Goal: Task Accomplishment & Management: Use online tool/utility

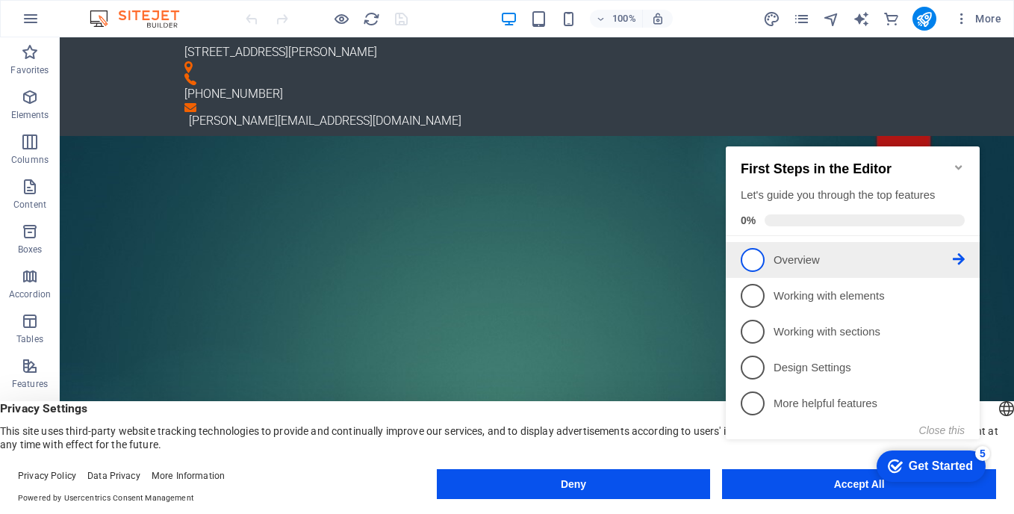
click at [900, 252] on p "Overview - incomplete" at bounding box center [863, 260] width 179 height 16
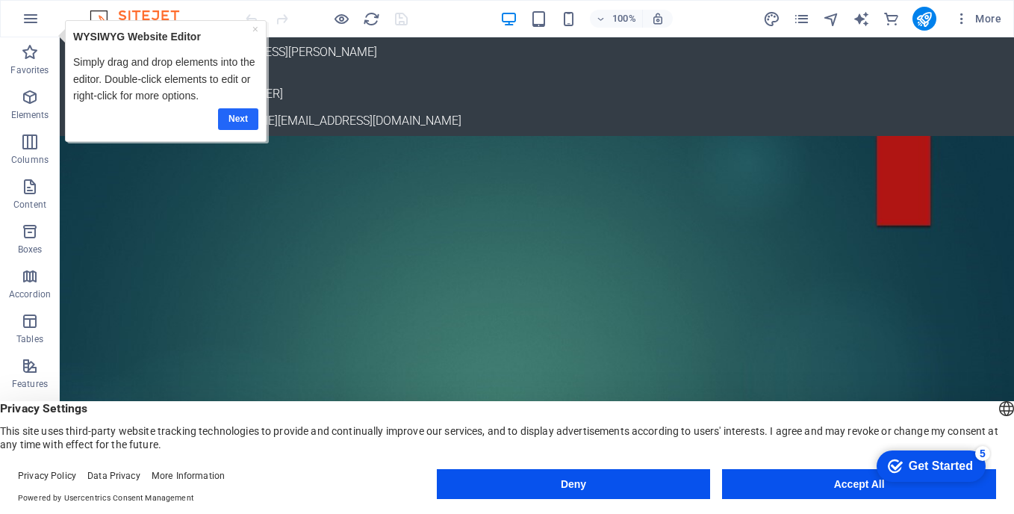
click at [235, 120] on link "Next" at bounding box center [238, 119] width 40 height 22
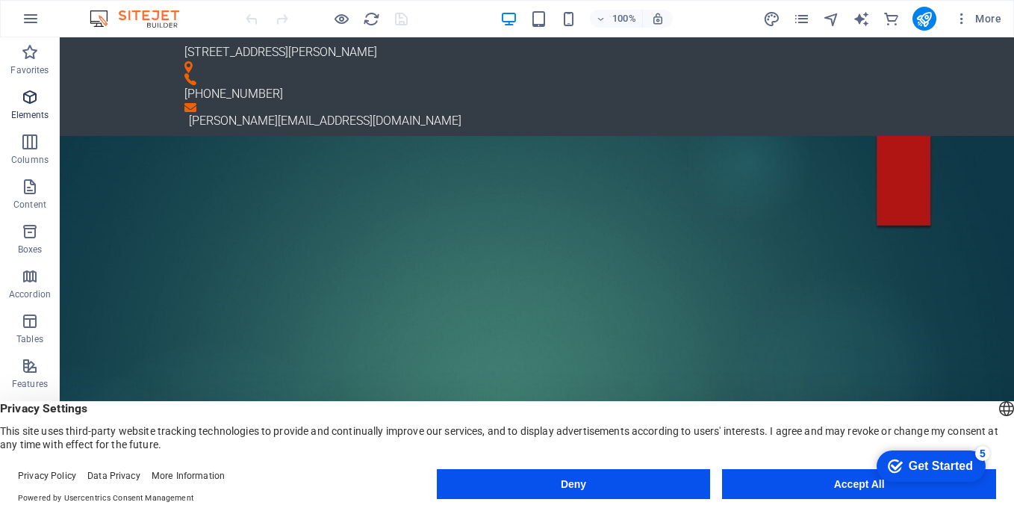
click at [28, 100] on icon "button" at bounding box center [30, 97] width 18 height 18
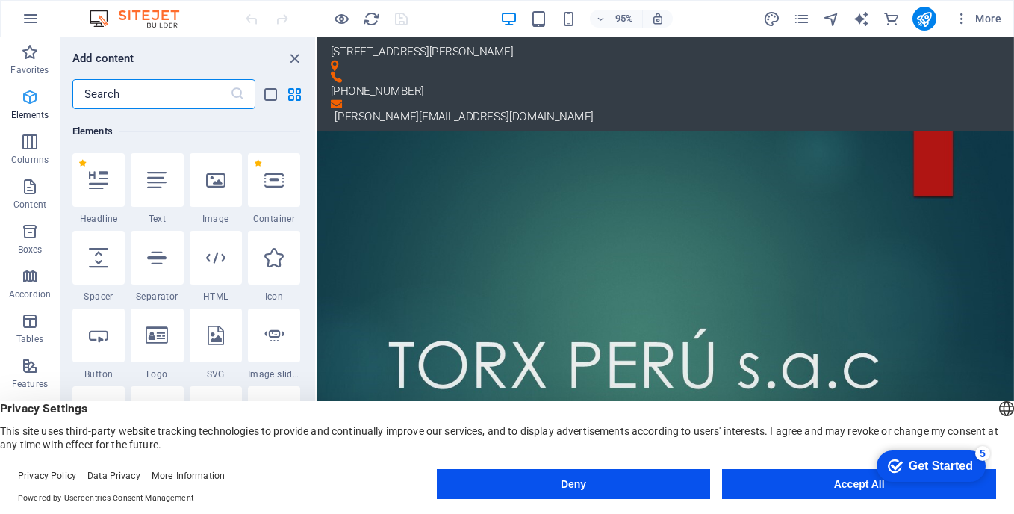
scroll to position [159, 0]
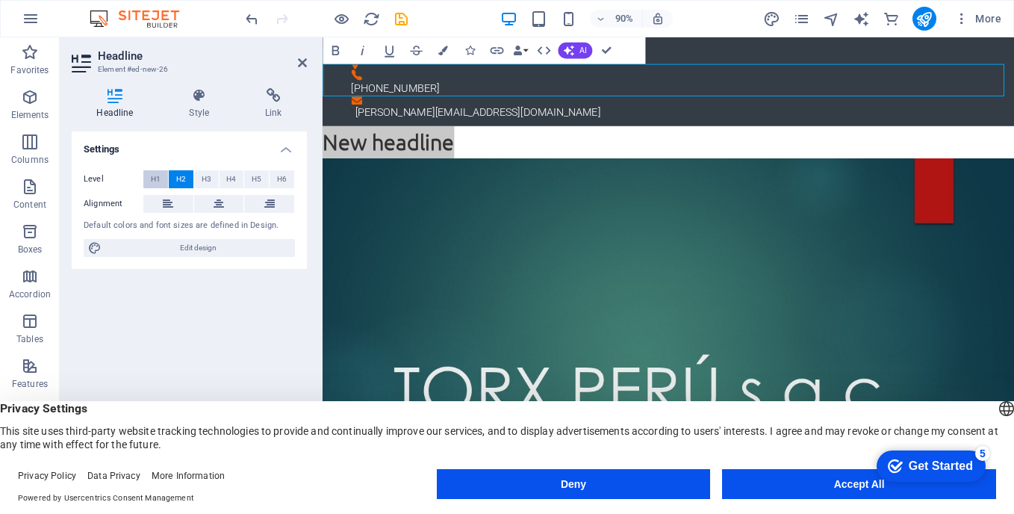
click at [161, 179] on button "H1" at bounding box center [155, 179] width 25 height 18
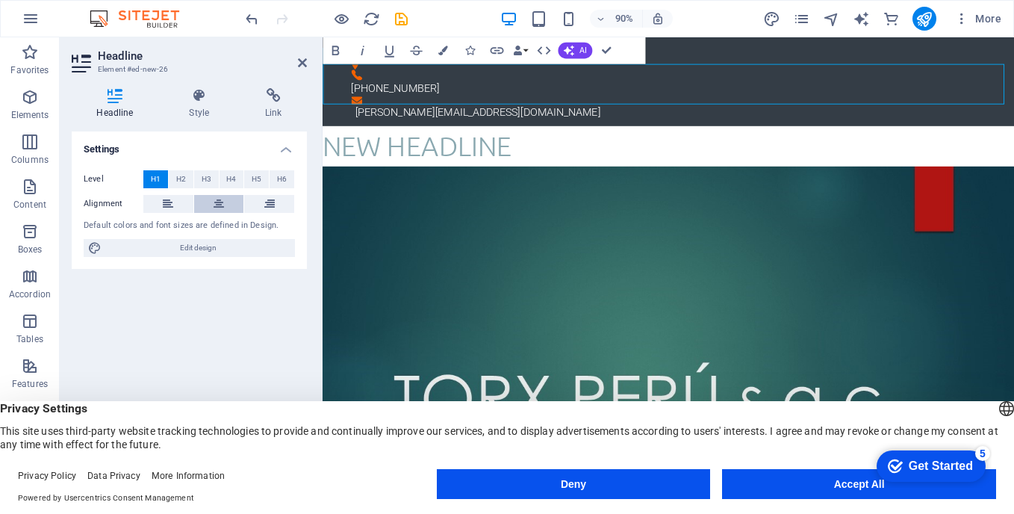
click at [224, 203] on button at bounding box center [219, 204] width 50 height 18
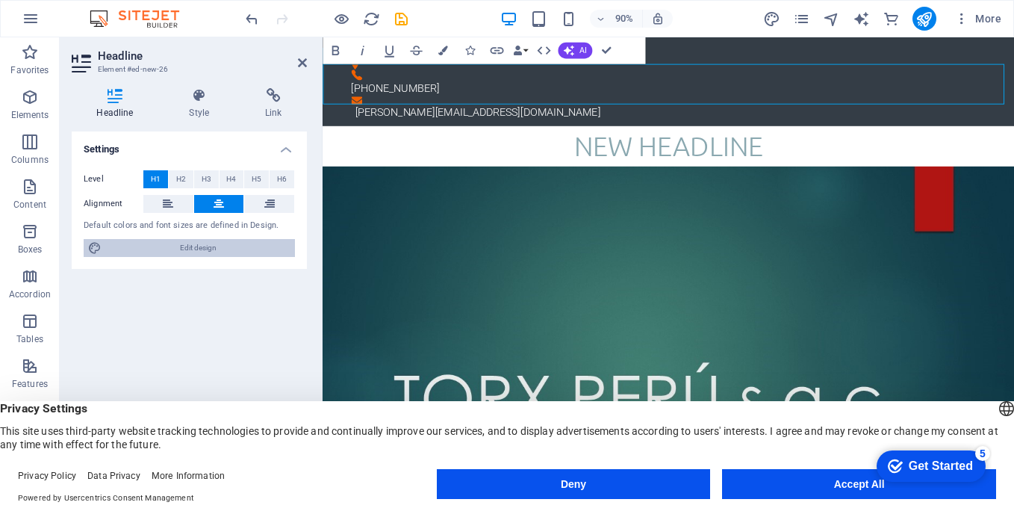
click at [210, 248] on span "Edit design" at bounding box center [198, 248] width 185 height 18
select select "px"
select select "300"
select select "px"
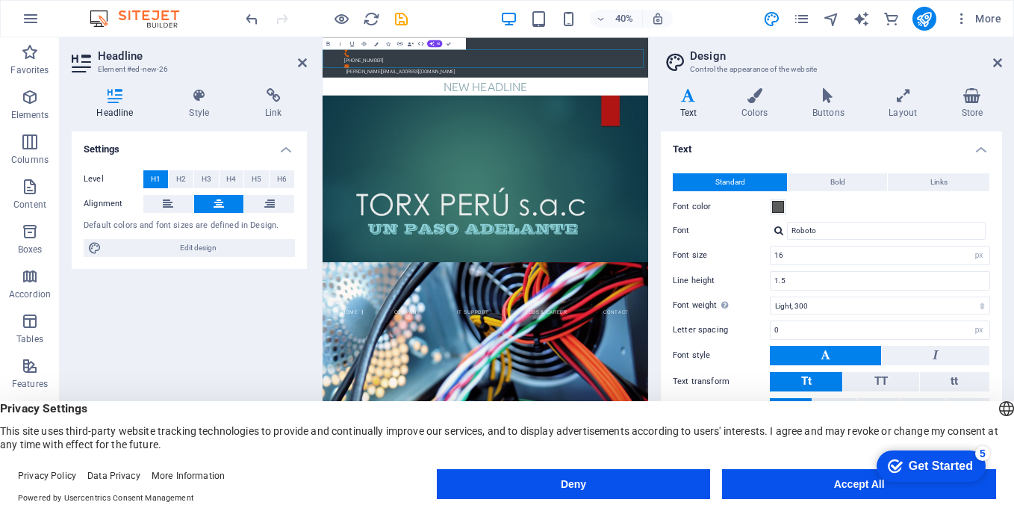
drag, startPoint x: 842, startPoint y: 282, endPoint x: 993, endPoint y: 232, distance: 159.0
click at [993, 232] on div "Standard Bold Links Font color Font Roboto Font size 16 rem px Line height 1.5 …" at bounding box center [831, 295] width 347 height 275
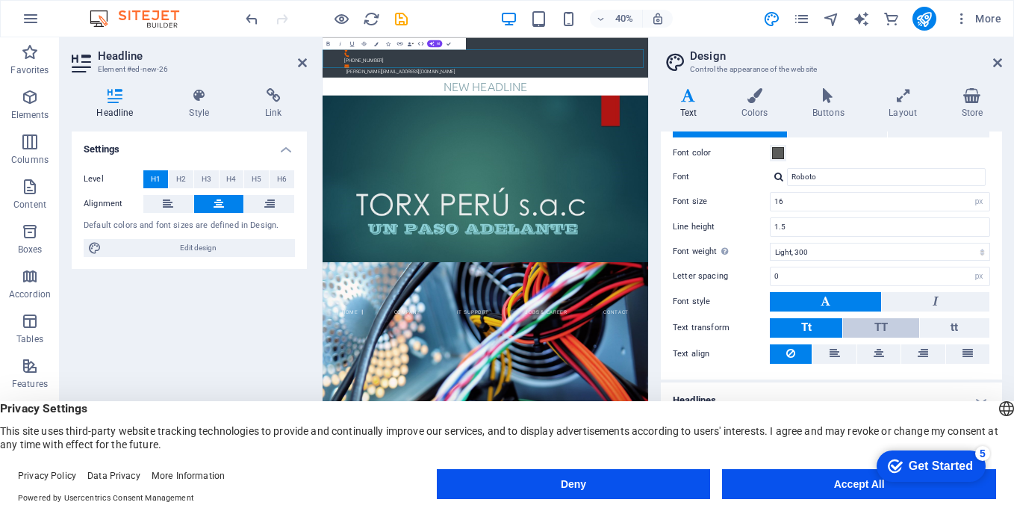
click at [888, 326] on button "TT" at bounding box center [880, 327] width 75 height 19
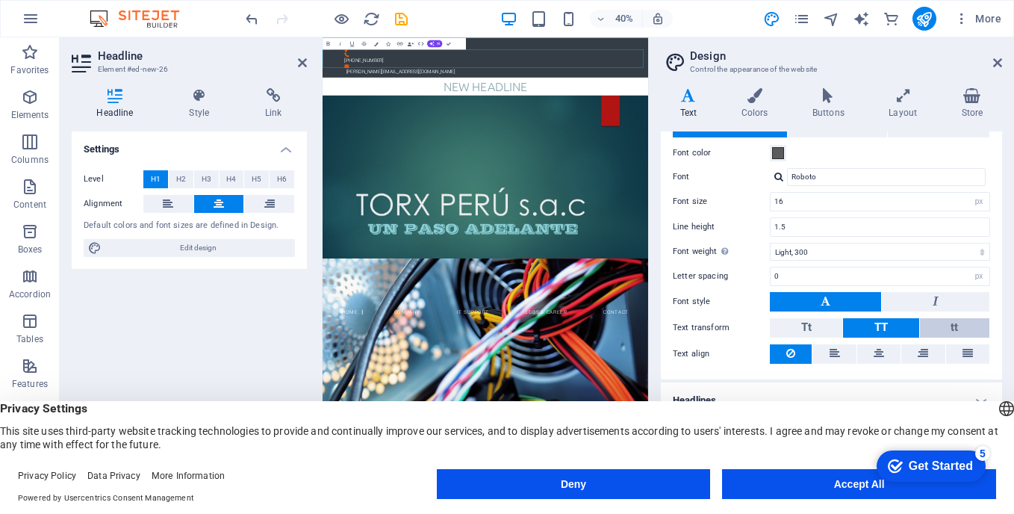
click at [939, 330] on button "tt" at bounding box center [954, 327] width 69 height 19
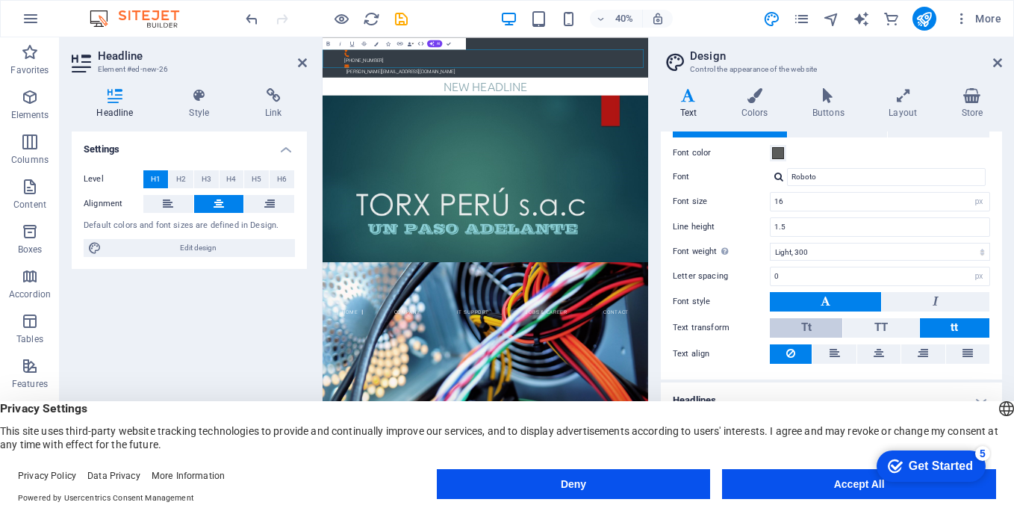
click at [797, 329] on button "Tt" at bounding box center [806, 327] width 72 height 19
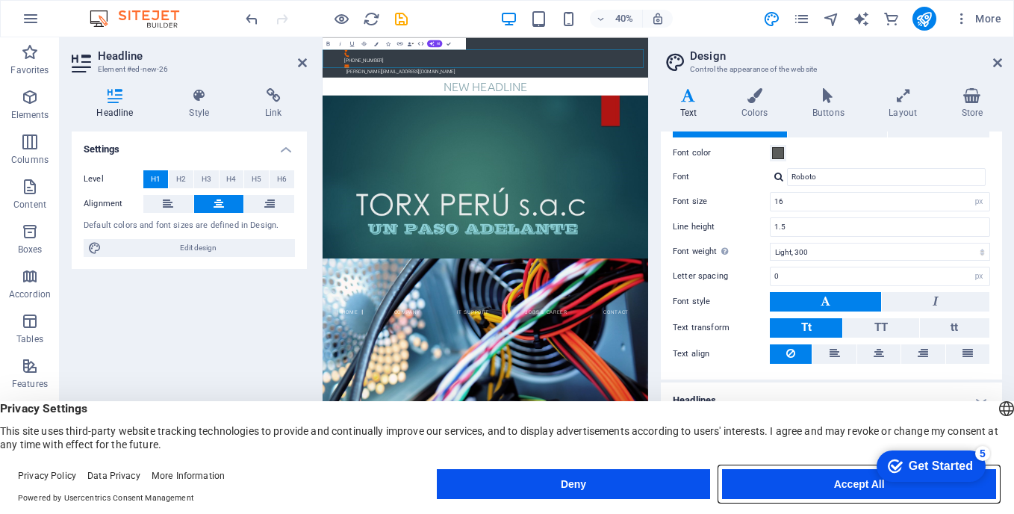
click at [838, 487] on button "Accept All" at bounding box center [859, 484] width 274 height 30
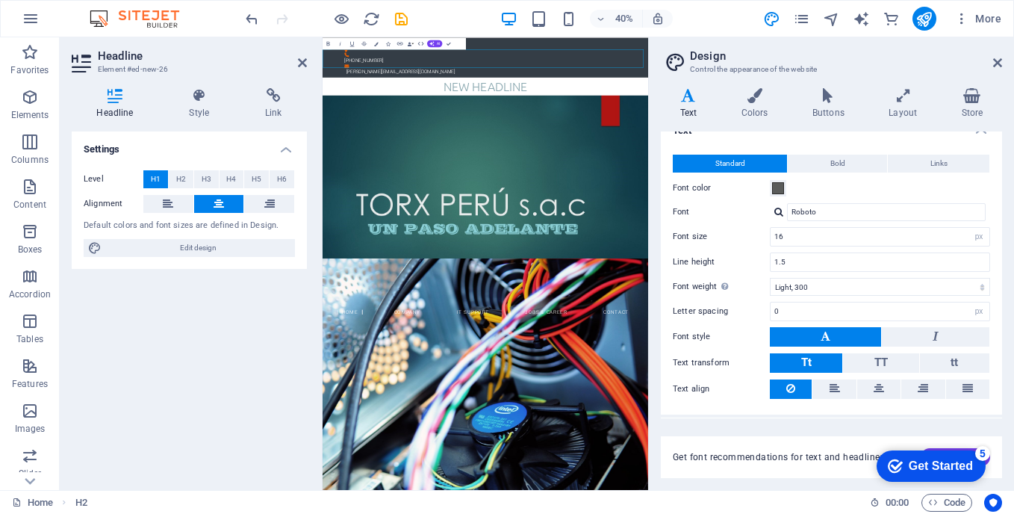
scroll to position [0, 0]
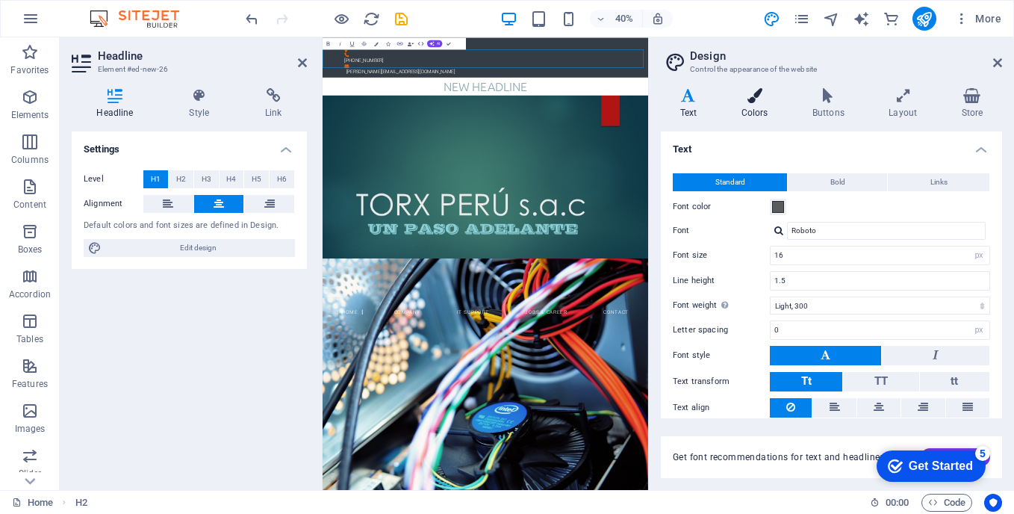
click at [763, 112] on h4 "Colors" at bounding box center [757, 103] width 71 height 31
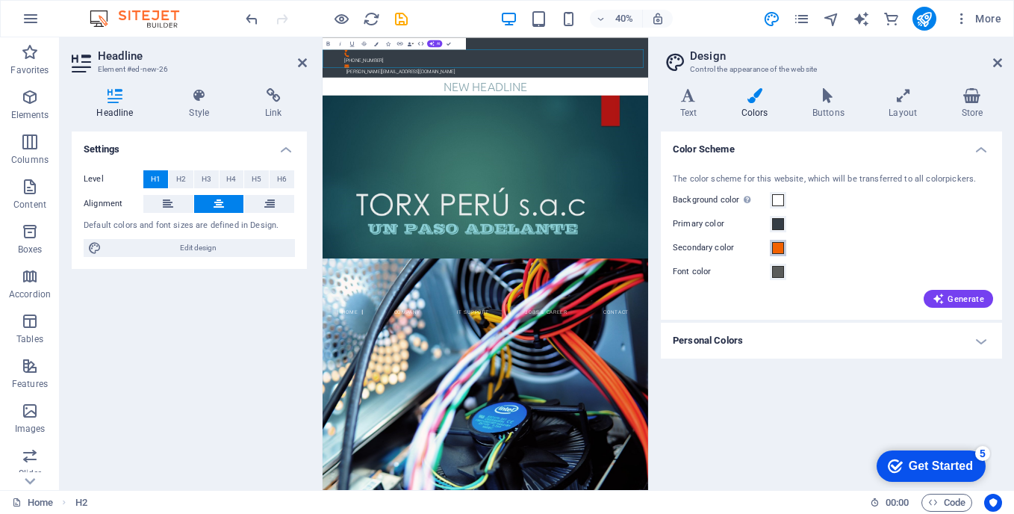
click at [780, 256] on button "Secondary color" at bounding box center [778, 248] width 16 height 16
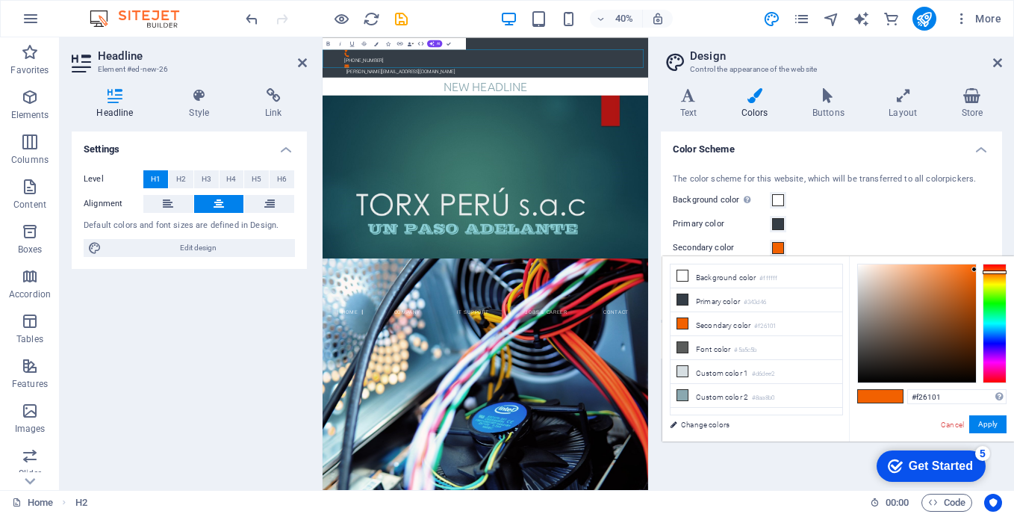
click at [881, 394] on span at bounding box center [892, 396] width 22 height 13
click at [977, 426] on button "Apply" at bounding box center [988, 424] width 37 height 18
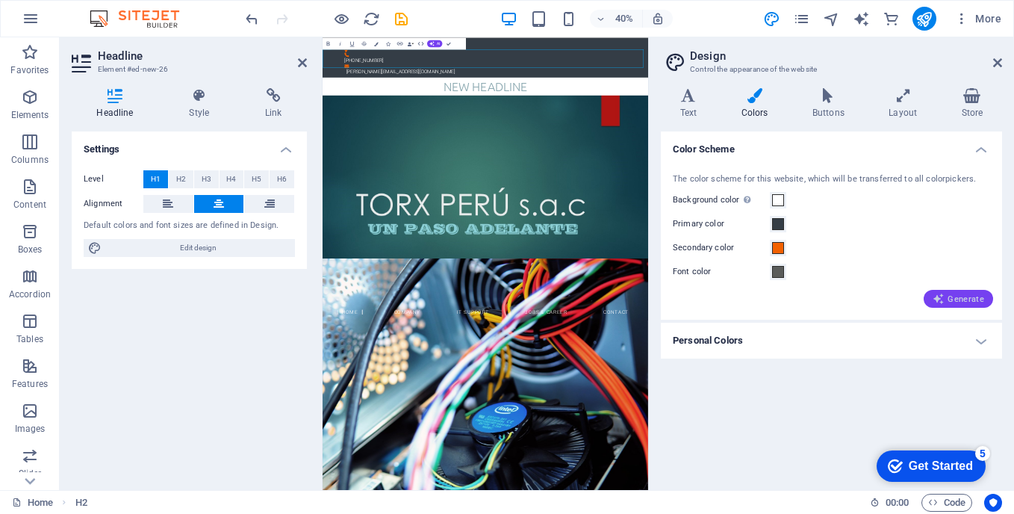
click at [958, 294] on span "Generate" at bounding box center [959, 299] width 52 height 12
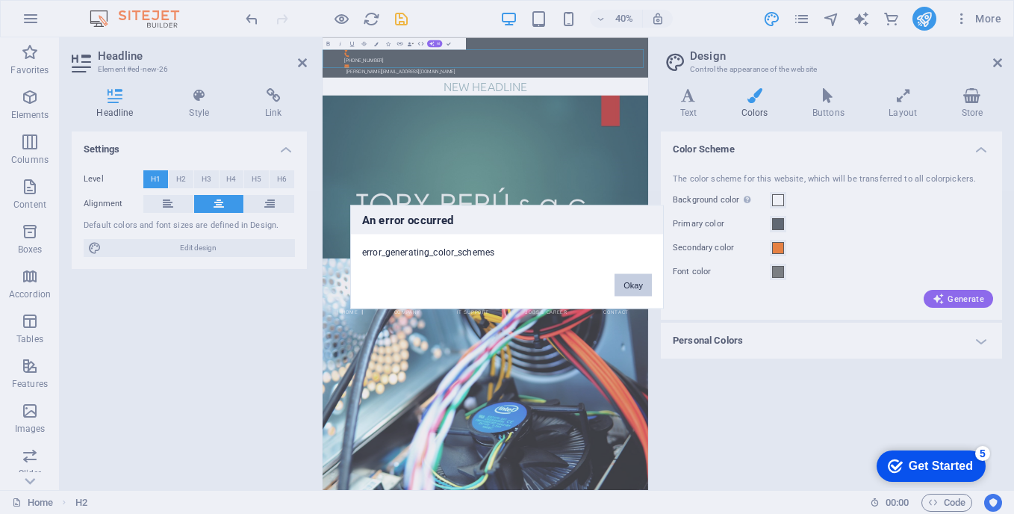
click at [645, 285] on button "Okay" at bounding box center [633, 285] width 37 height 22
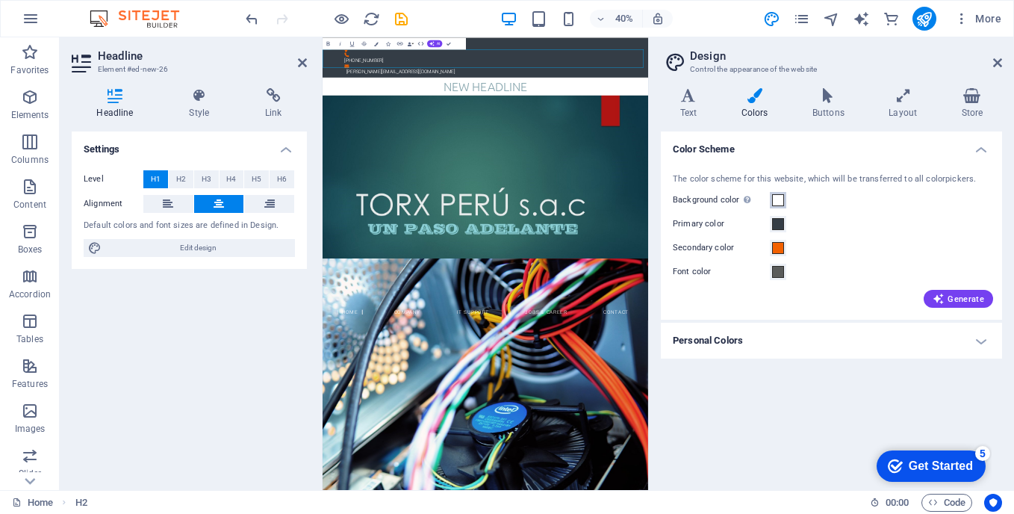
click at [777, 193] on button "Background color Only visible if it is not covered by other backgrounds." at bounding box center [778, 200] width 16 height 16
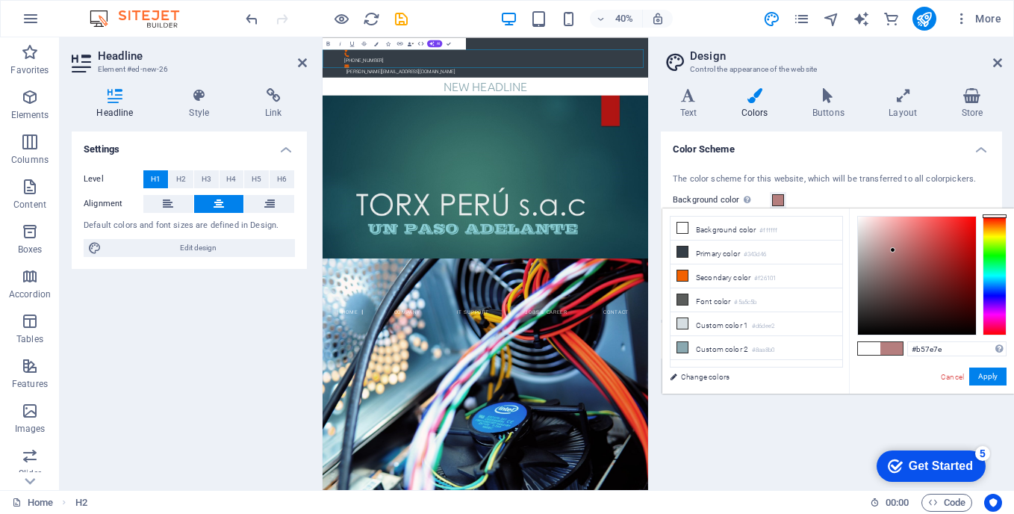
click at [893, 250] on div at bounding box center [917, 276] width 118 height 118
click at [979, 376] on button "Apply" at bounding box center [988, 377] width 37 height 18
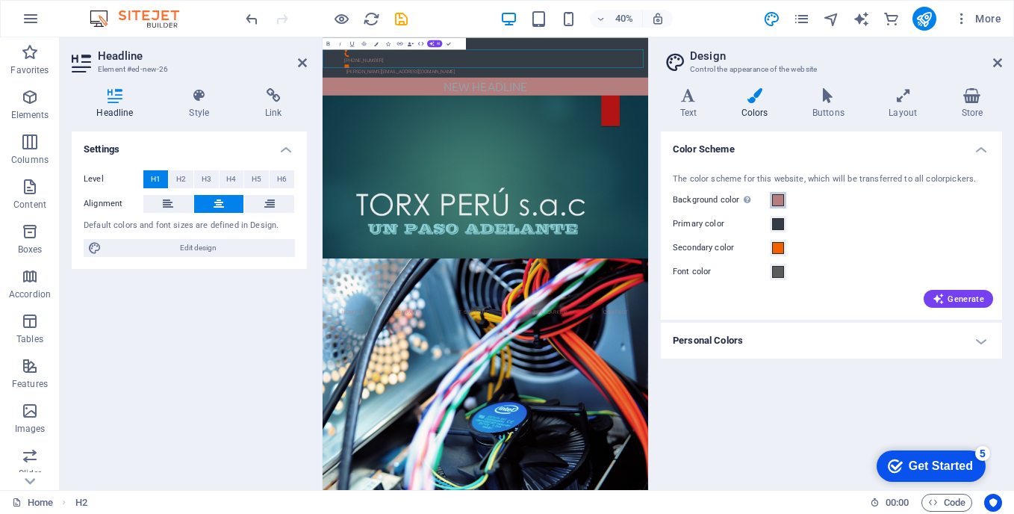
click at [781, 201] on span at bounding box center [778, 200] width 12 height 12
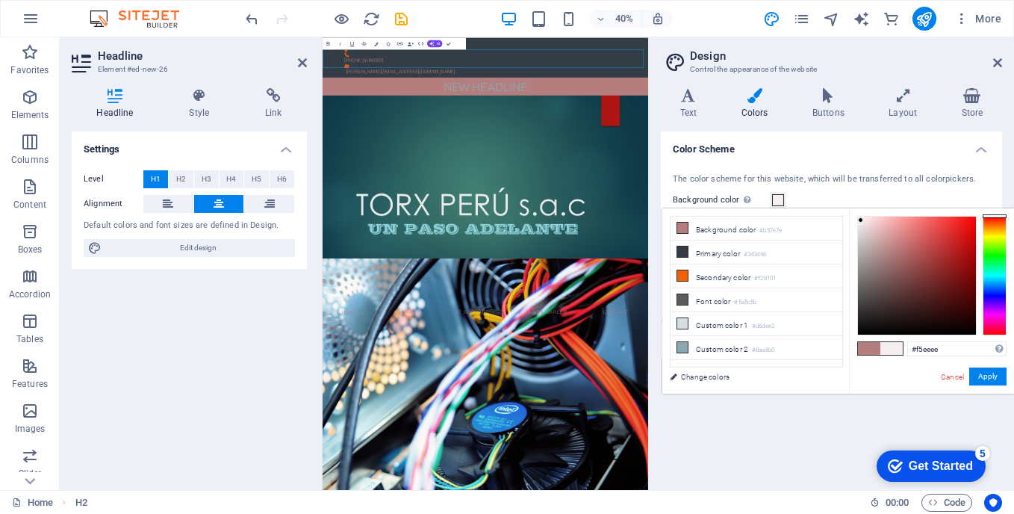
click at [861, 220] on div at bounding box center [917, 276] width 118 height 118
click at [976, 376] on button "Apply" at bounding box center [988, 377] width 37 height 18
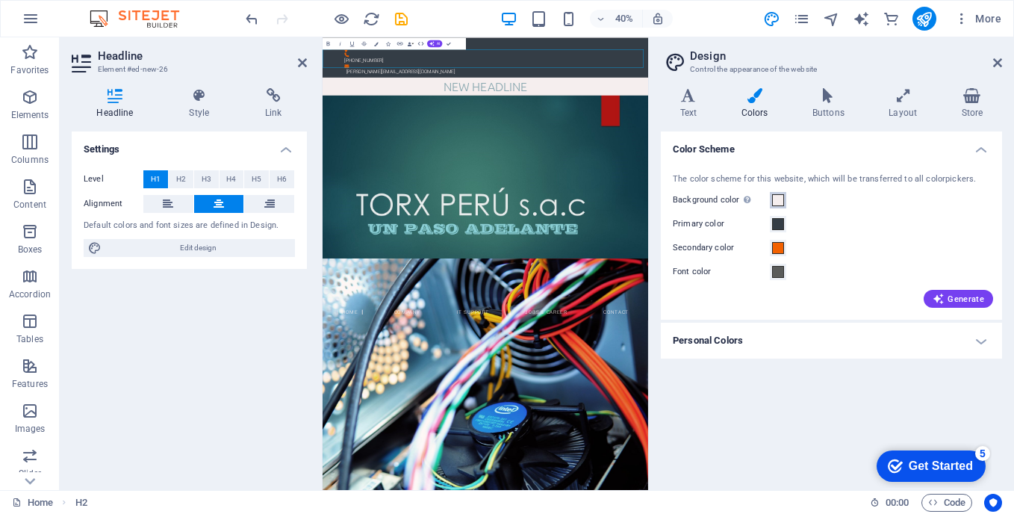
click at [778, 200] on span at bounding box center [778, 200] width 12 height 12
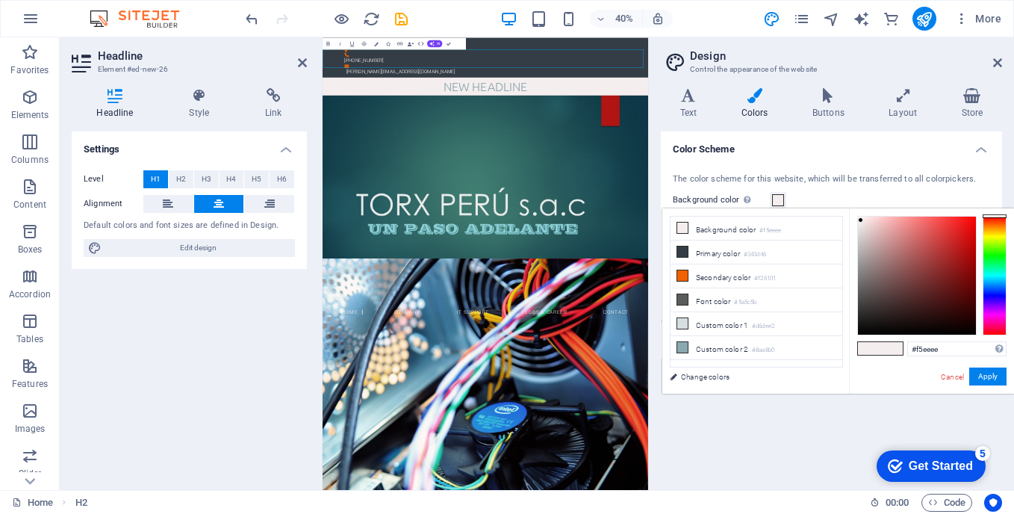
type input "#f9f6f6"
click at [859, 219] on div at bounding box center [860, 219] width 5 height 5
click at [983, 378] on button "Apply" at bounding box center [988, 377] width 37 height 18
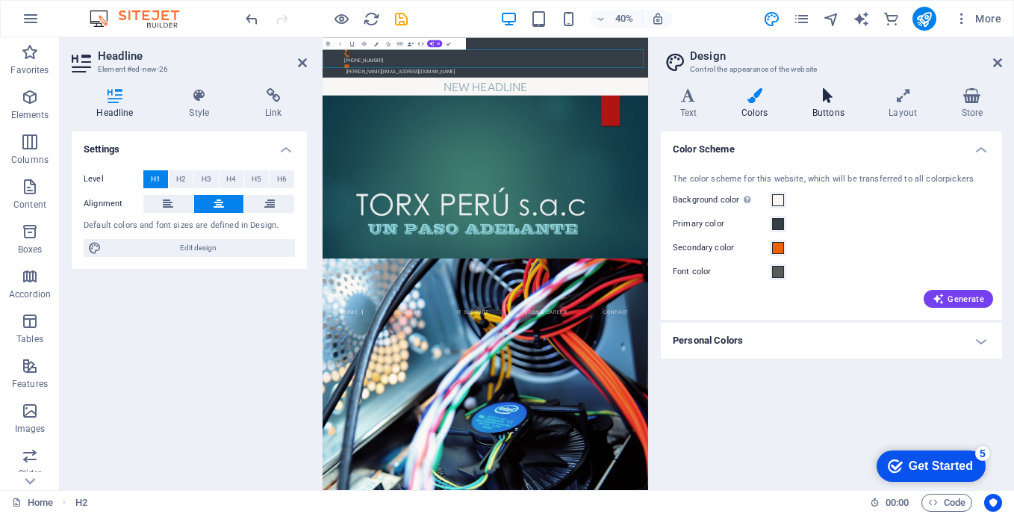
click at [834, 112] on h4 "Buttons" at bounding box center [831, 103] width 76 height 31
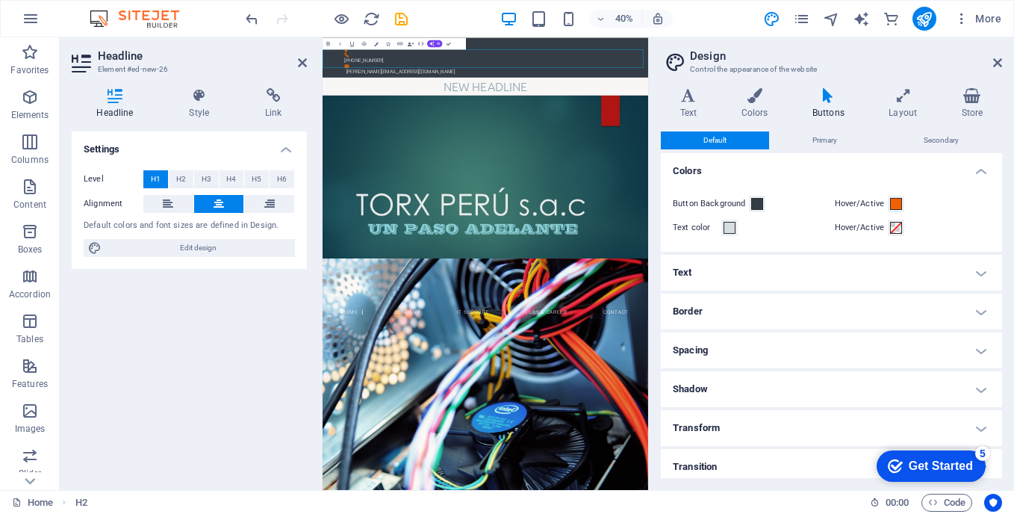
click at [828, 94] on icon at bounding box center [828, 95] width 70 height 15
click at [894, 95] on icon at bounding box center [903, 95] width 66 height 15
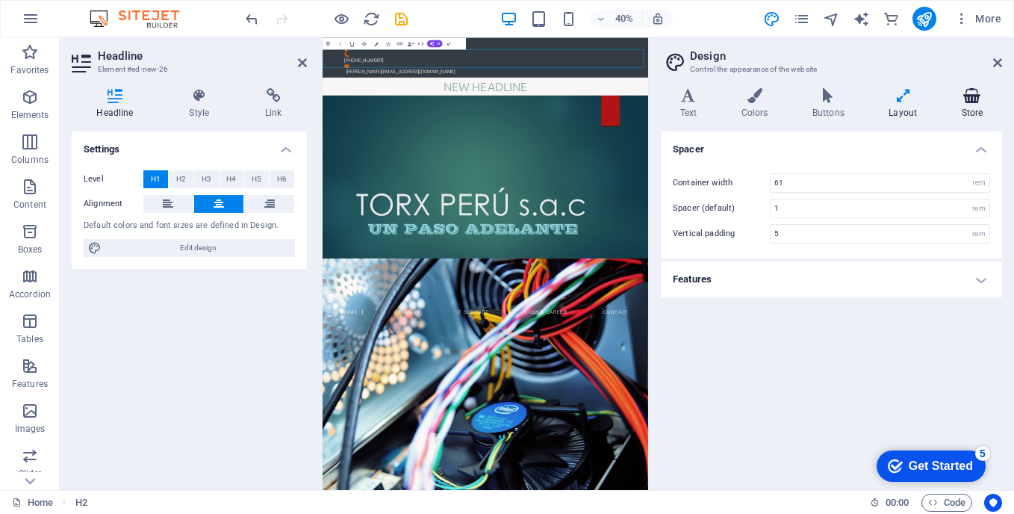
click at [965, 101] on icon at bounding box center [973, 95] width 60 height 15
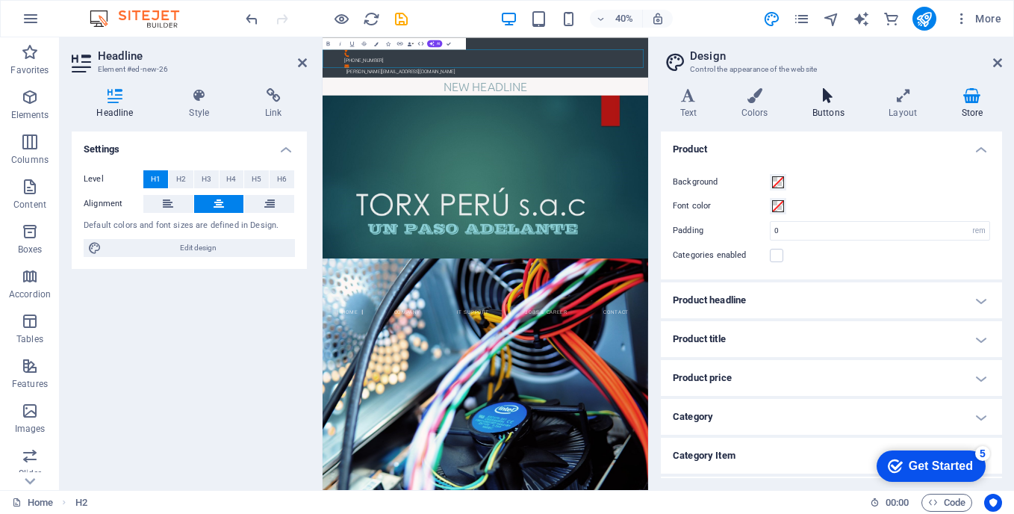
click at [840, 105] on h4 "Buttons" at bounding box center [831, 103] width 76 height 31
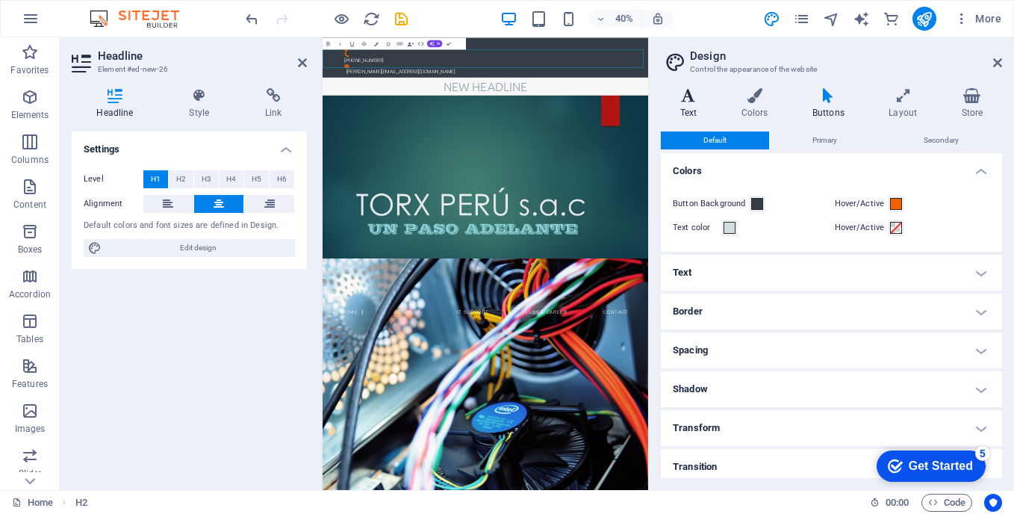
click at [687, 112] on h4 "Text" at bounding box center [691, 103] width 61 height 31
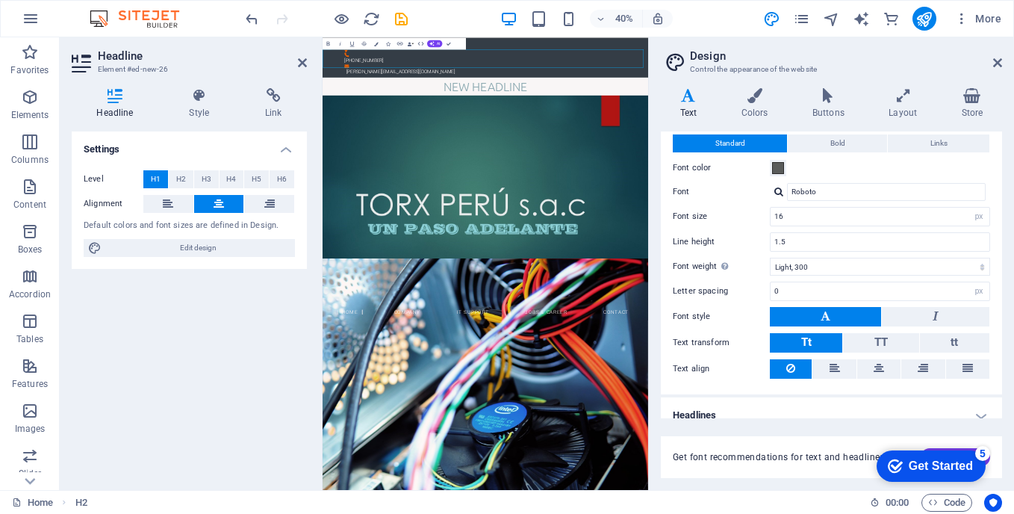
scroll to position [54, 0]
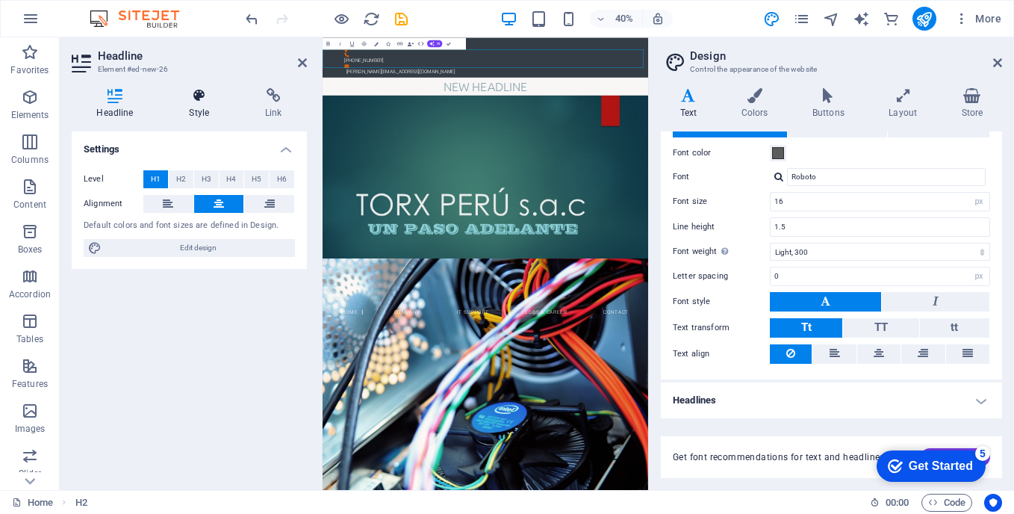
click at [202, 105] on h4 "Style" at bounding box center [202, 103] width 76 height 31
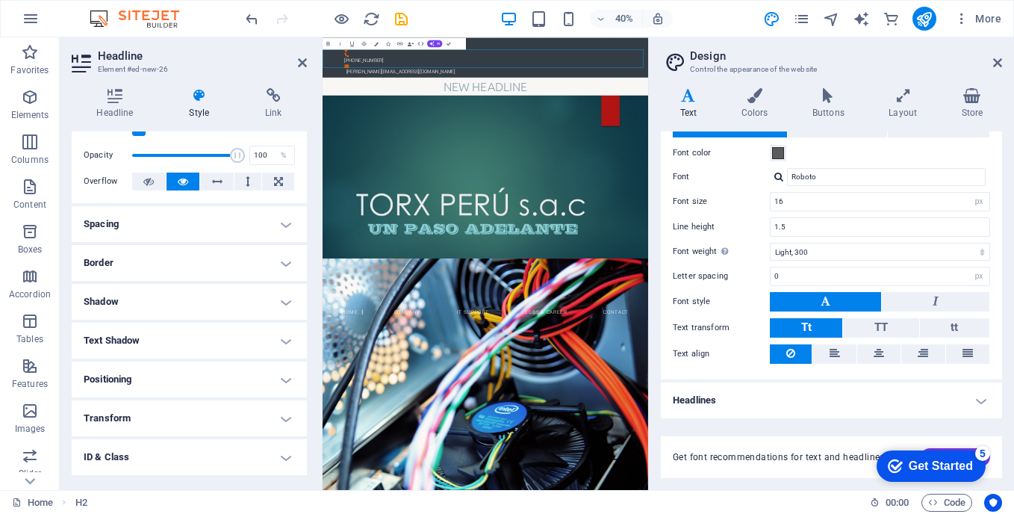
scroll to position [0, 0]
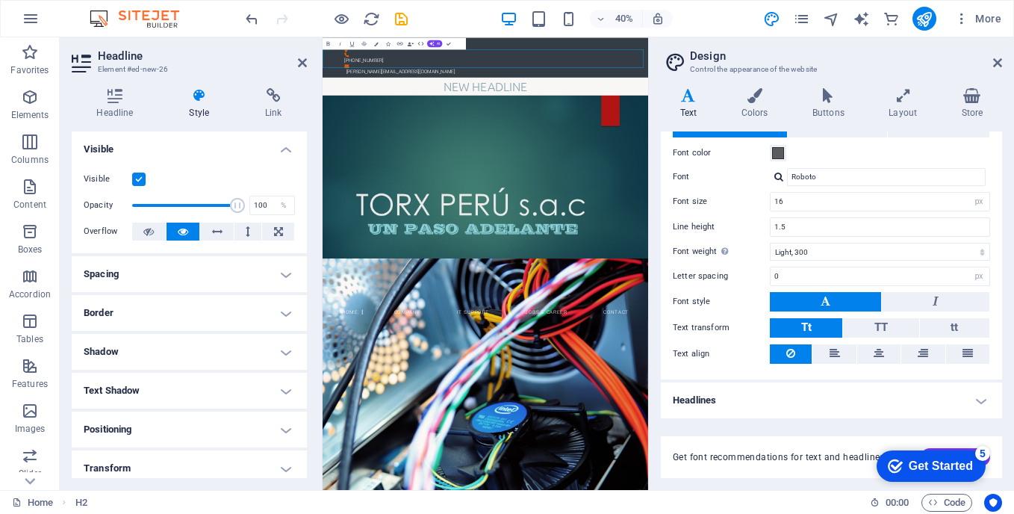
click at [931, 462] on div "Get Started" at bounding box center [941, 465] width 64 height 13
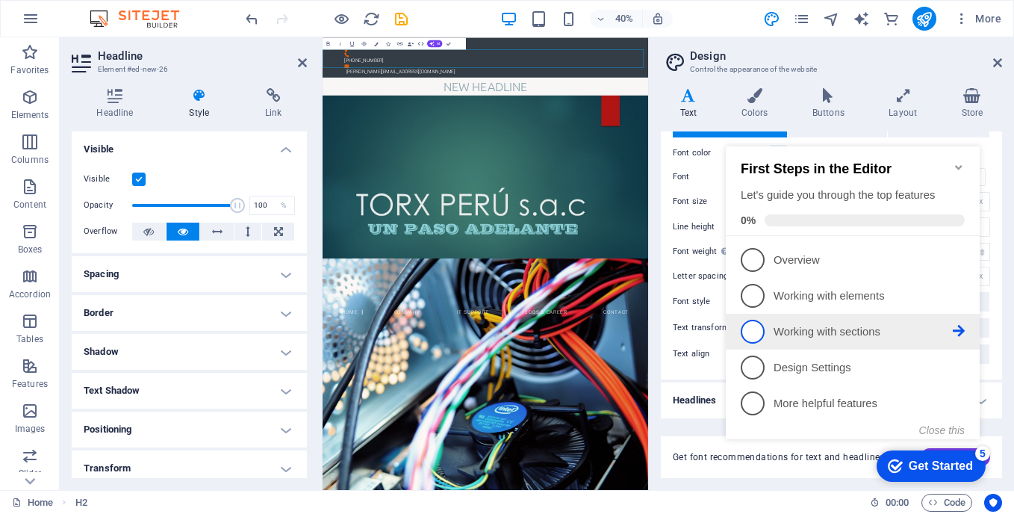
click at [819, 326] on p "Working with sections - incomplete" at bounding box center [863, 332] width 179 height 16
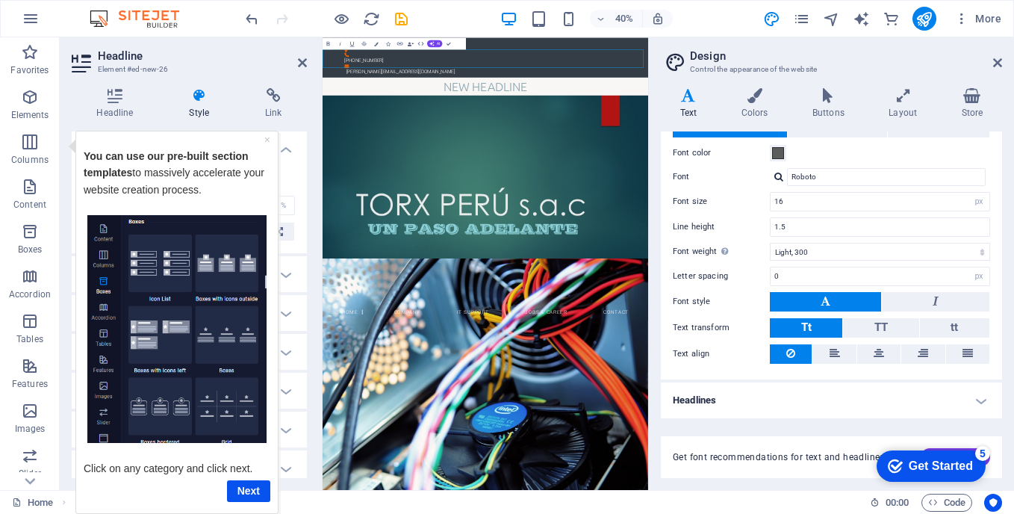
click at [235, 409] on img "Tooltip" at bounding box center [176, 328] width 179 height 229
drag, startPoint x: 235, startPoint y: 489, endPoint x: 300, endPoint y: 620, distance: 146.0
click at [236, 489] on link "Next" at bounding box center [248, 491] width 43 height 22
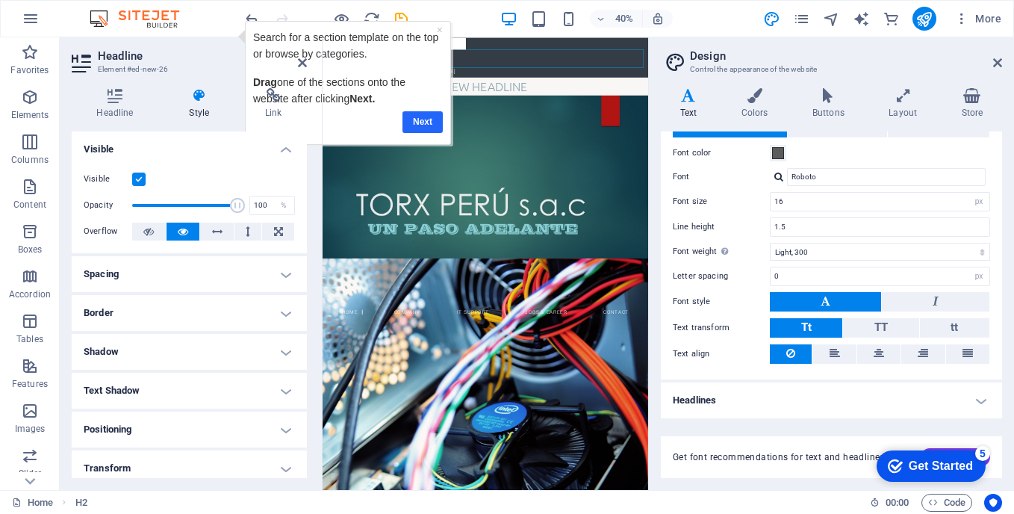
click at [429, 123] on link "Next" at bounding box center [423, 122] width 40 height 22
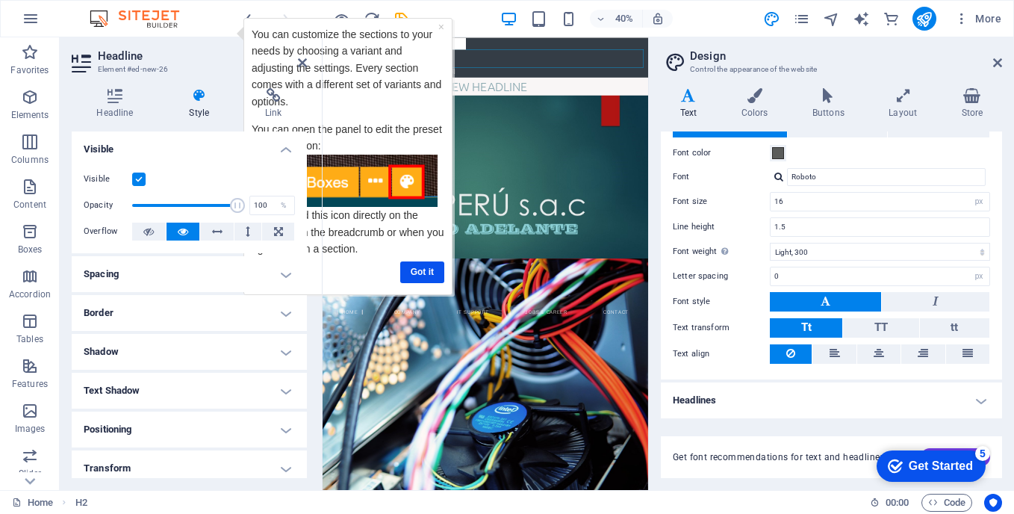
click at [284, 152] on h4 "Visible" at bounding box center [189, 144] width 235 height 27
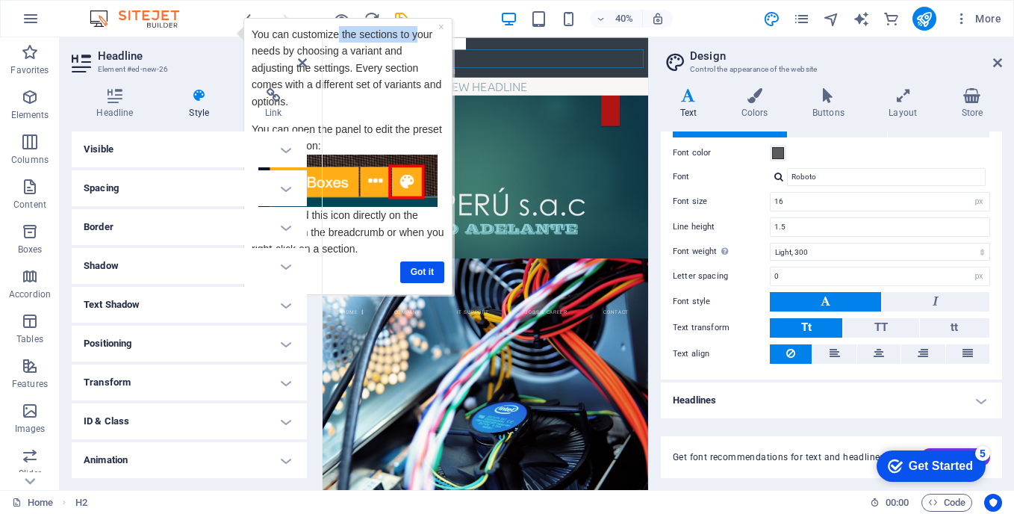
drag, startPoint x: 337, startPoint y: 26, endPoint x: 418, endPoint y: 34, distance: 81.1
click at [418, 34] on p "You can customize the sections to your needs by choosing a variant and adjustin…" at bounding box center [347, 68] width 193 height 84
click at [314, 375] on div "Headline Style Link Settings Level H1 H2 H3 H4 H5 H6 Alignment Default colors a…" at bounding box center [189, 283] width 259 height 414
click at [428, 277] on link "Got it" at bounding box center [422, 272] width 44 height 22
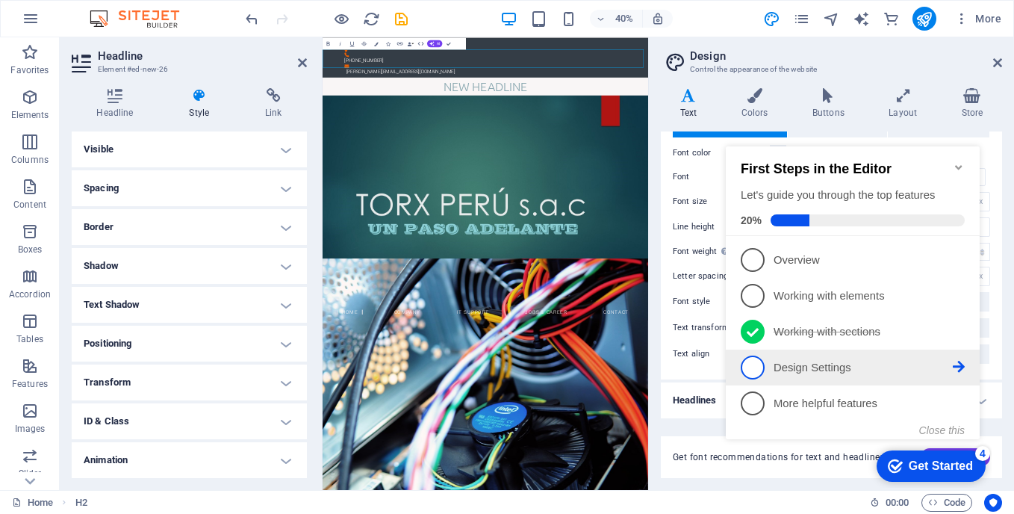
click at [752, 361] on span "4" at bounding box center [753, 368] width 24 height 24
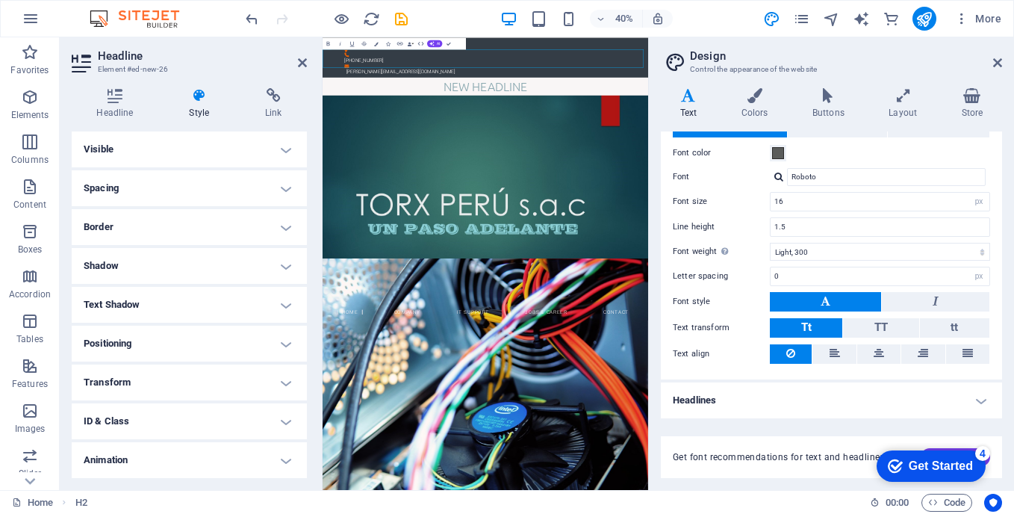
scroll to position [39, 0]
click at [199, 110] on h4 "Style" at bounding box center [202, 103] width 76 height 31
click at [278, 111] on h4 "Link" at bounding box center [274, 103] width 66 height 31
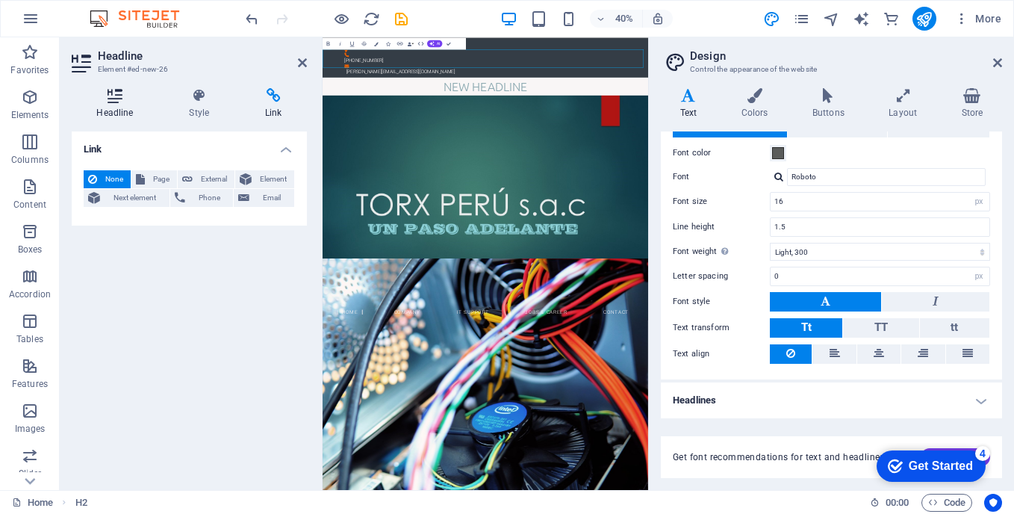
click at [110, 106] on h4 "Headline" at bounding box center [118, 103] width 93 height 31
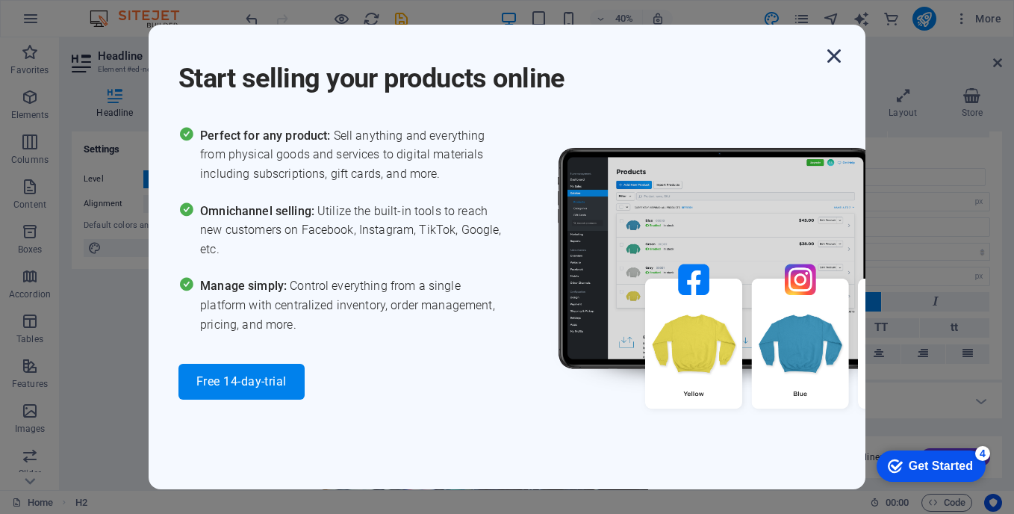
click at [837, 56] on icon "button" at bounding box center [834, 56] width 27 height 27
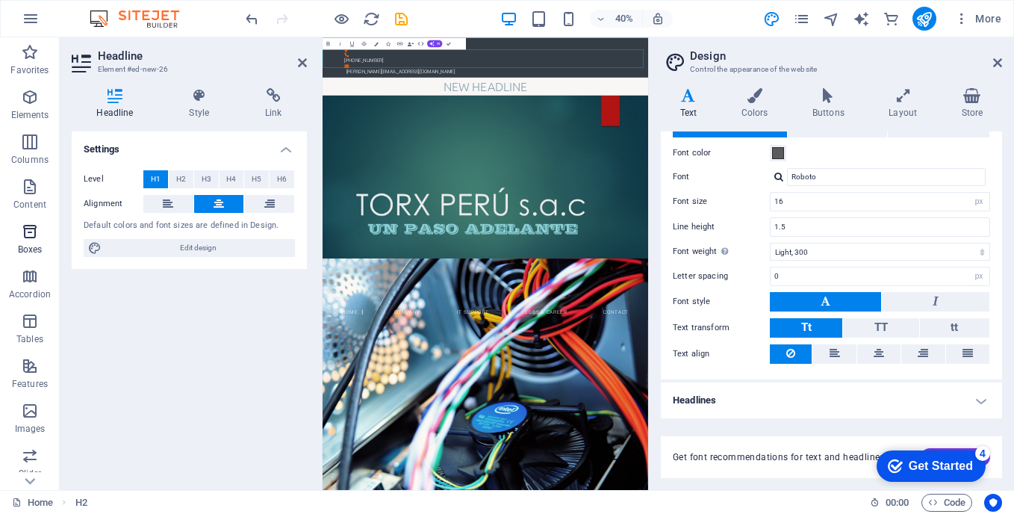
click at [34, 238] on icon "button" at bounding box center [30, 232] width 18 height 18
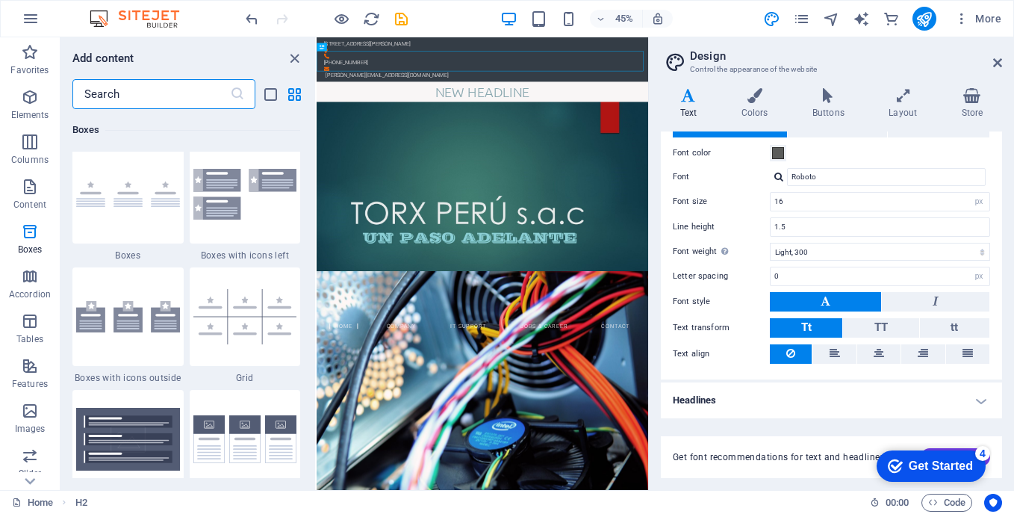
scroll to position [4270, 0]
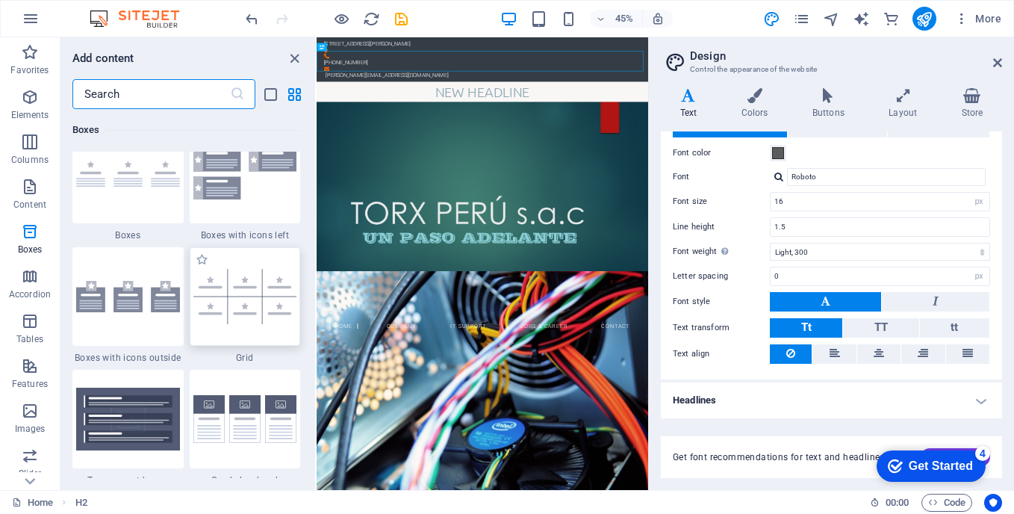
click at [242, 289] on img at bounding box center [245, 296] width 104 height 55
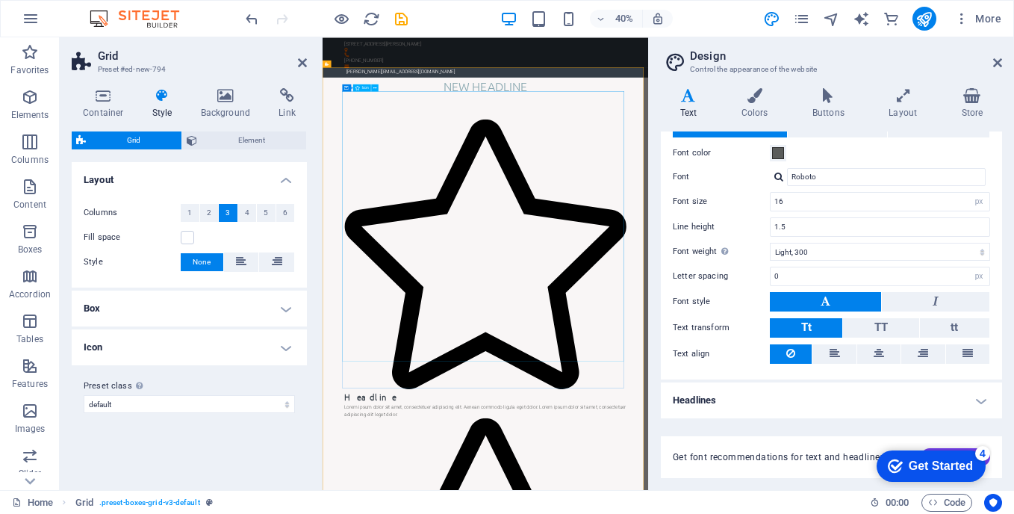
drag, startPoint x: 565, startPoint y: 326, endPoint x: 672, endPoint y: 639, distance: 330.0
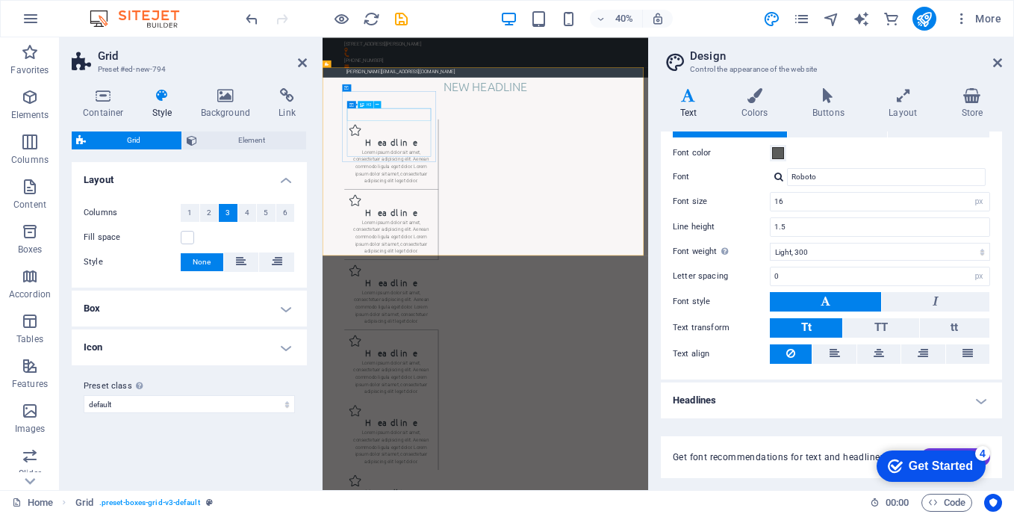
drag, startPoint x: 502, startPoint y: 228, endPoint x: 742, endPoint y: 131, distance: 258.4
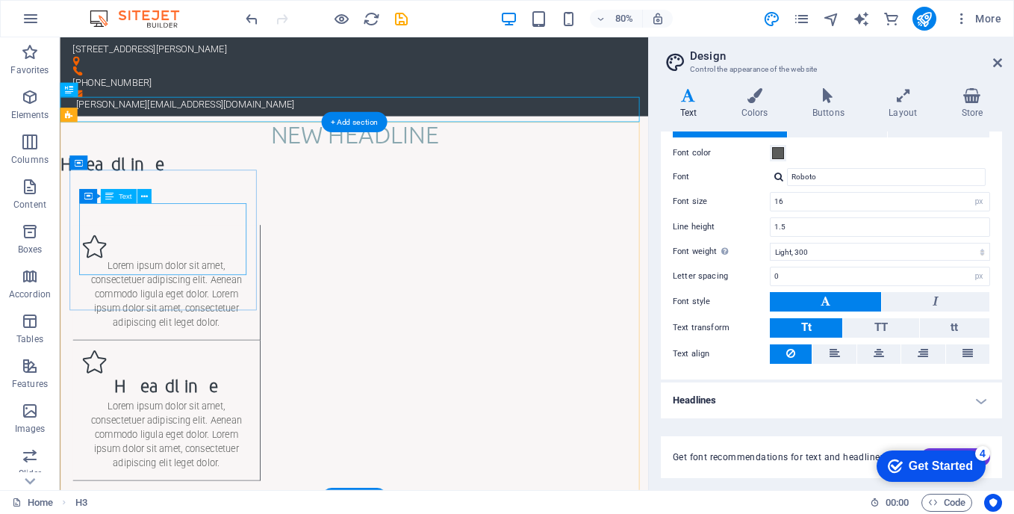
click at [189, 314] on div "Lorem ipsum dolor sit amet, consectetuer adipiscing elit. Aenean commodo ligula…" at bounding box center [192, 359] width 211 height 90
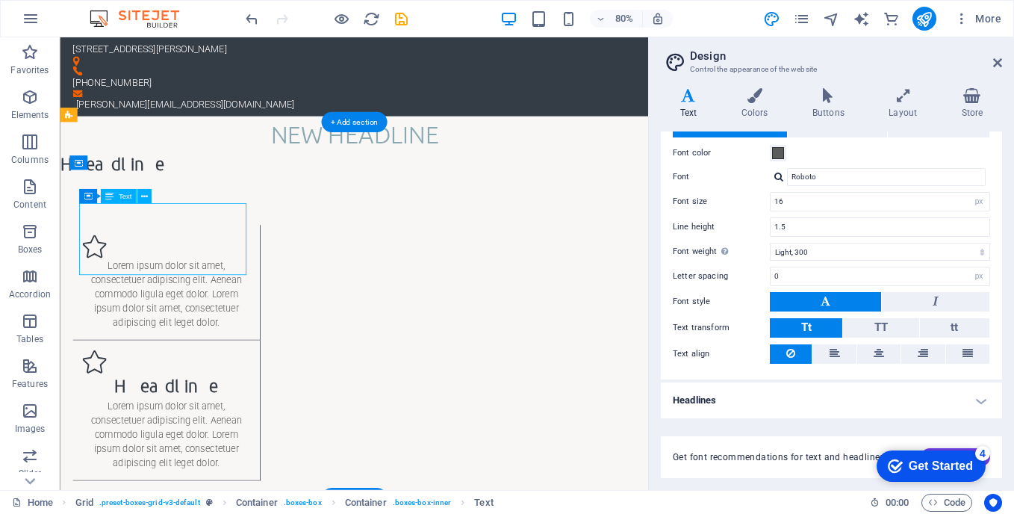
click at [217, 314] on div "Lorem ipsum dolor sit amet, consectetuer adipiscing elit. Aenean commodo ligula…" at bounding box center [192, 359] width 211 height 90
click at [218, 314] on div "Lorem ipsum dolor sit amet, consectetuer adipiscing elit. Aenean commodo ligula…" at bounding box center [192, 359] width 211 height 90
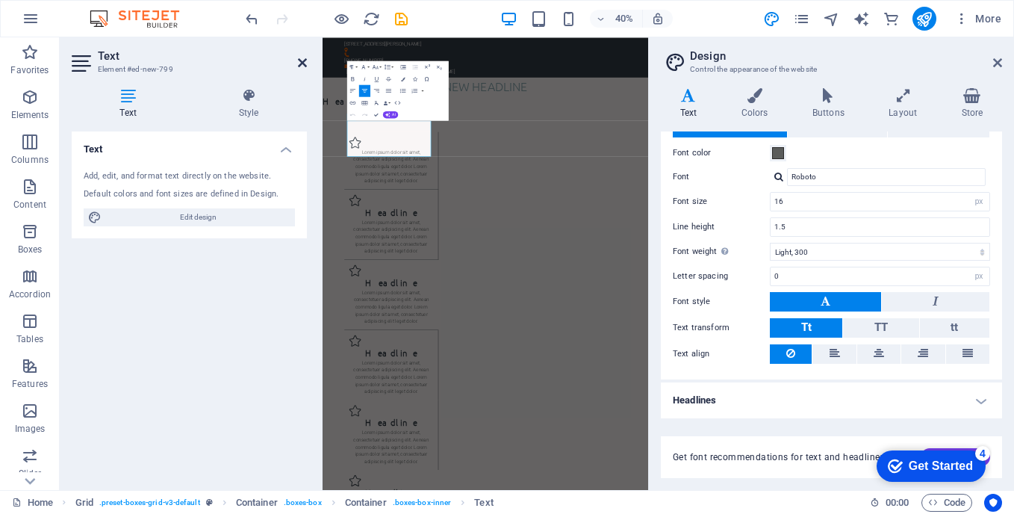
click at [306, 59] on icon at bounding box center [302, 63] width 9 height 12
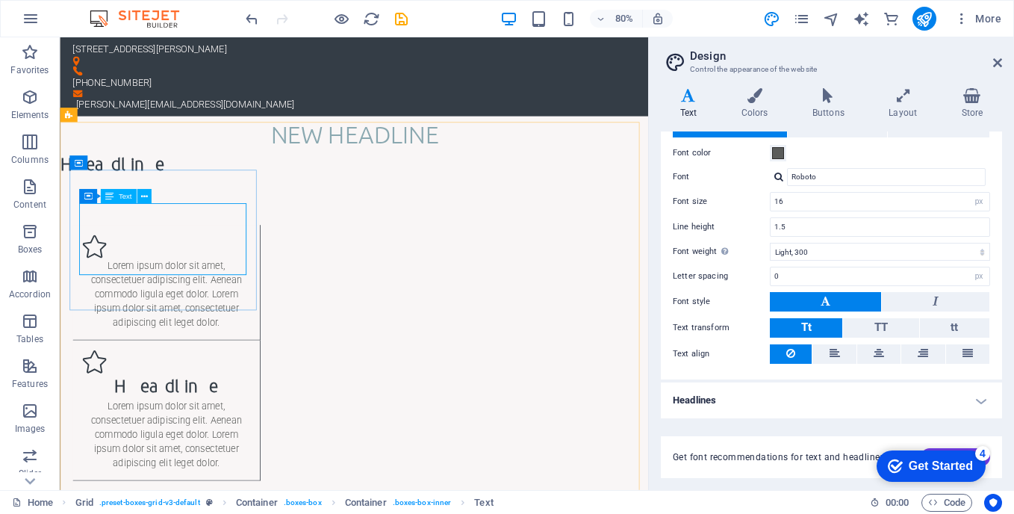
click at [124, 196] on span "Text" at bounding box center [124, 196] width 13 height 7
drag, startPoint x: 184, startPoint y: 233, endPoint x: 151, endPoint y: 258, distance: 41.1
